Goal: Task Accomplishment & Management: Use online tool/utility

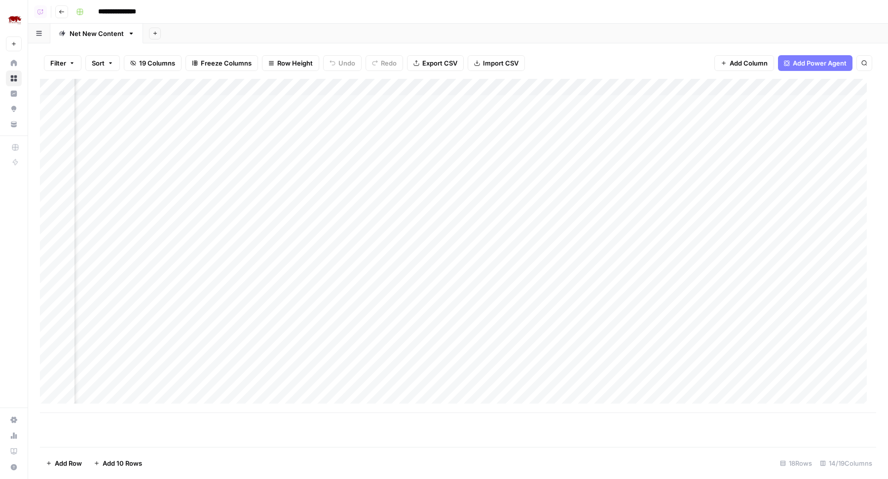
scroll to position [0, 622]
click at [417, 102] on div "Add Column" at bounding box center [458, 246] width 836 height 334
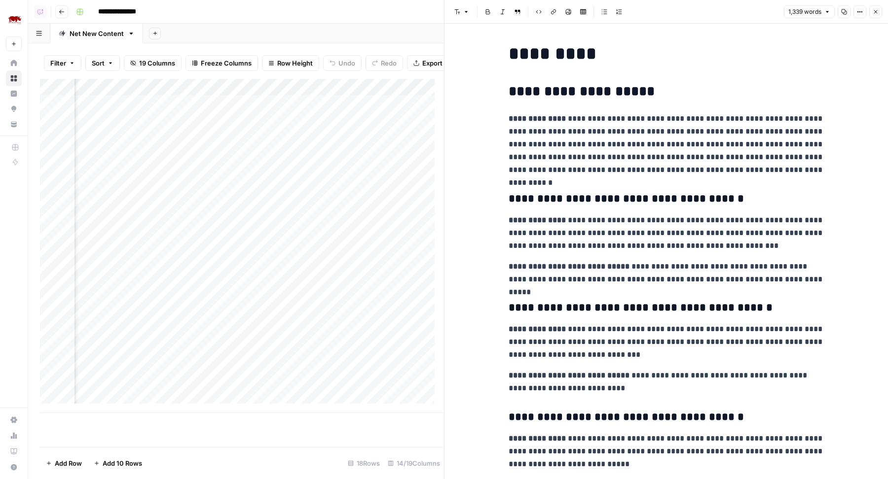
click at [579, 118] on p "**********" at bounding box center [666, 144] width 316 height 64
click at [873, 8] on button "Close" at bounding box center [875, 11] width 13 height 13
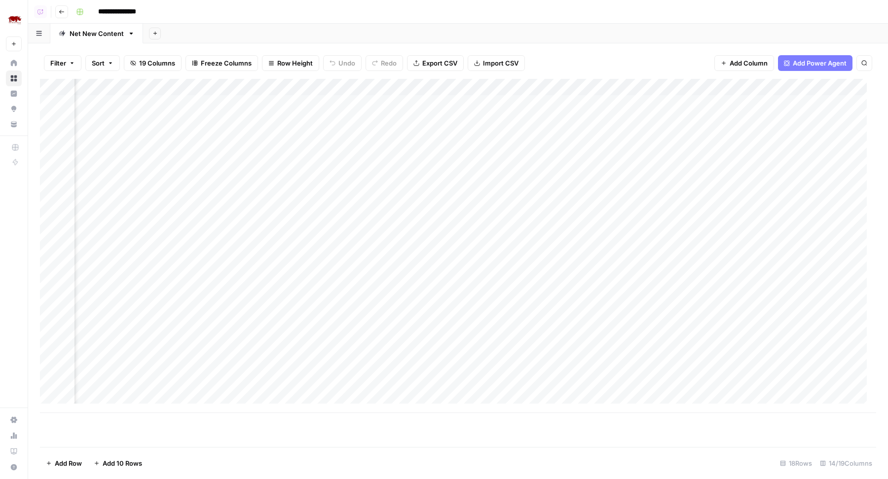
scroll to position [0, 531]
click at [181, 84] on div "Add Column" at bounding box center [458, 246] width 836 height 334
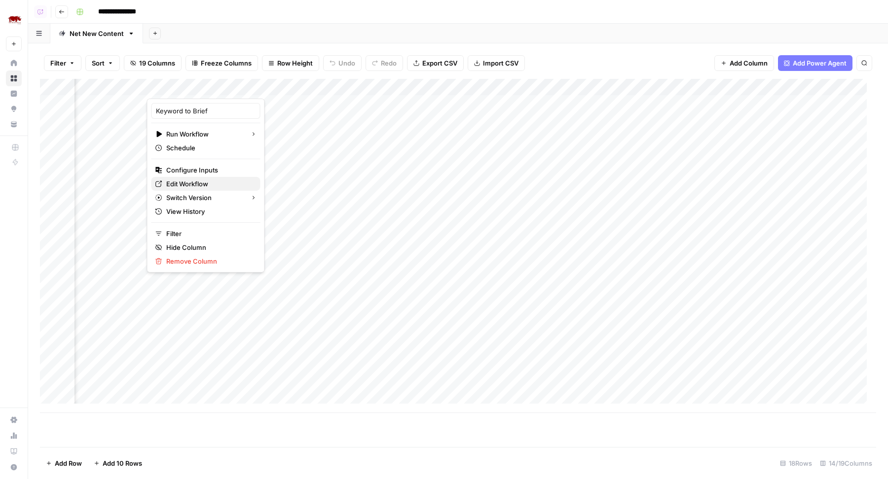
click at [195, 180] on span "Edit Workflow" at bounding box center [209, 184] width 86 height 10
